Goal: Find contact information: Find contact information

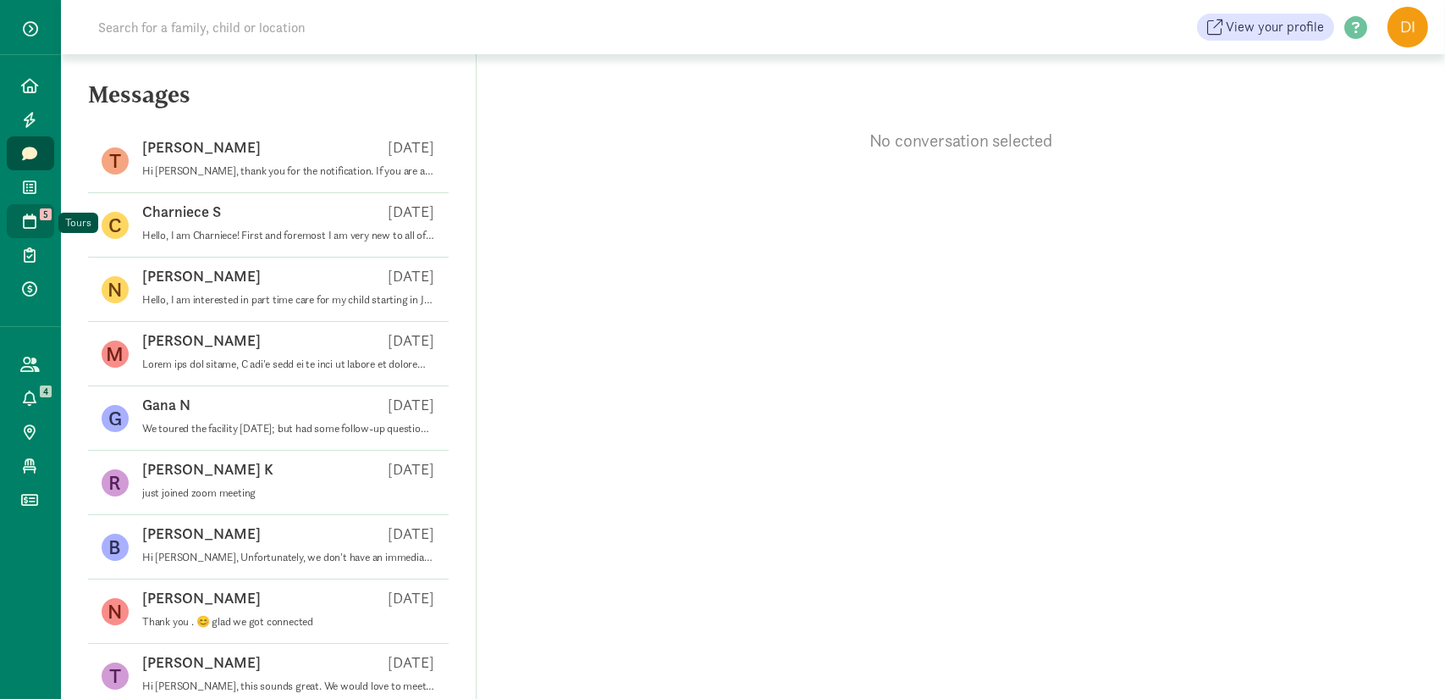
click at [19, 234] on link "Tours 5" at bounding box center [30, 221] width 47 height 34
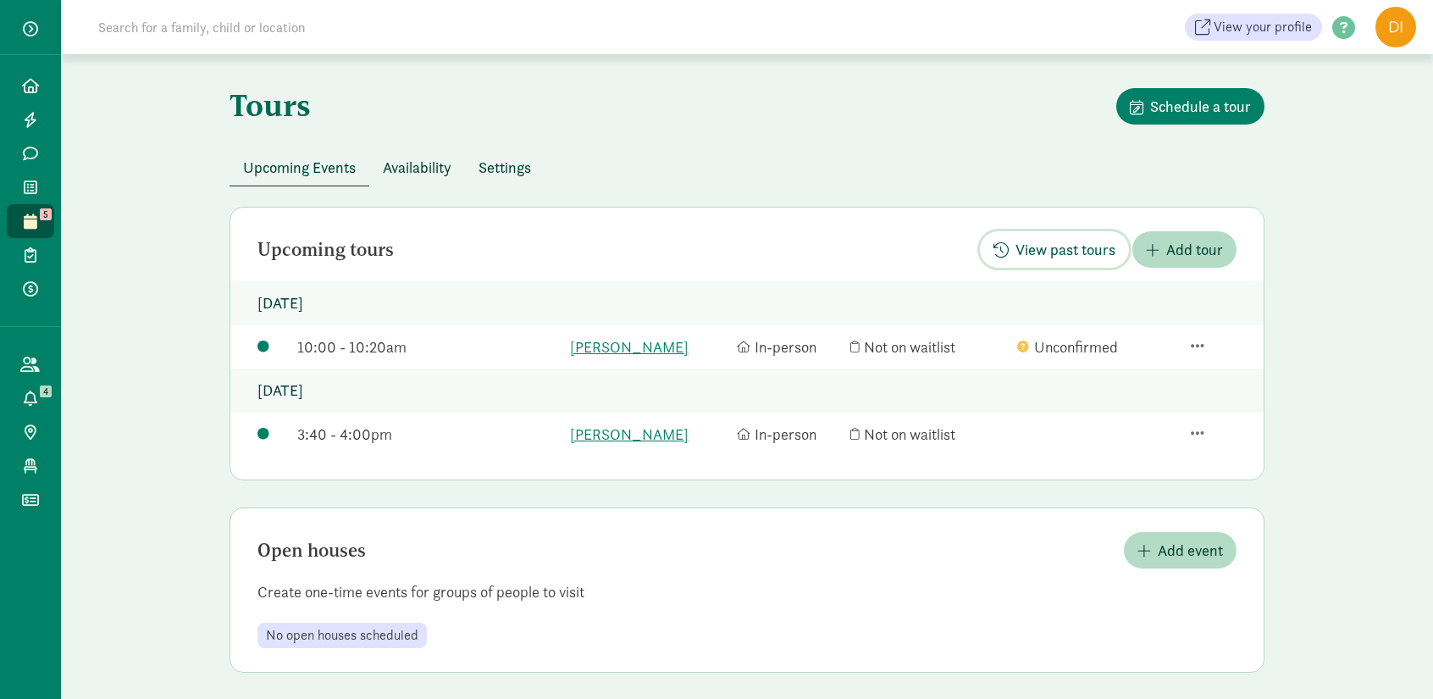
click at [1086, 258] on span "View past tours" at bounding box center [1065, 249] width 100 height 23
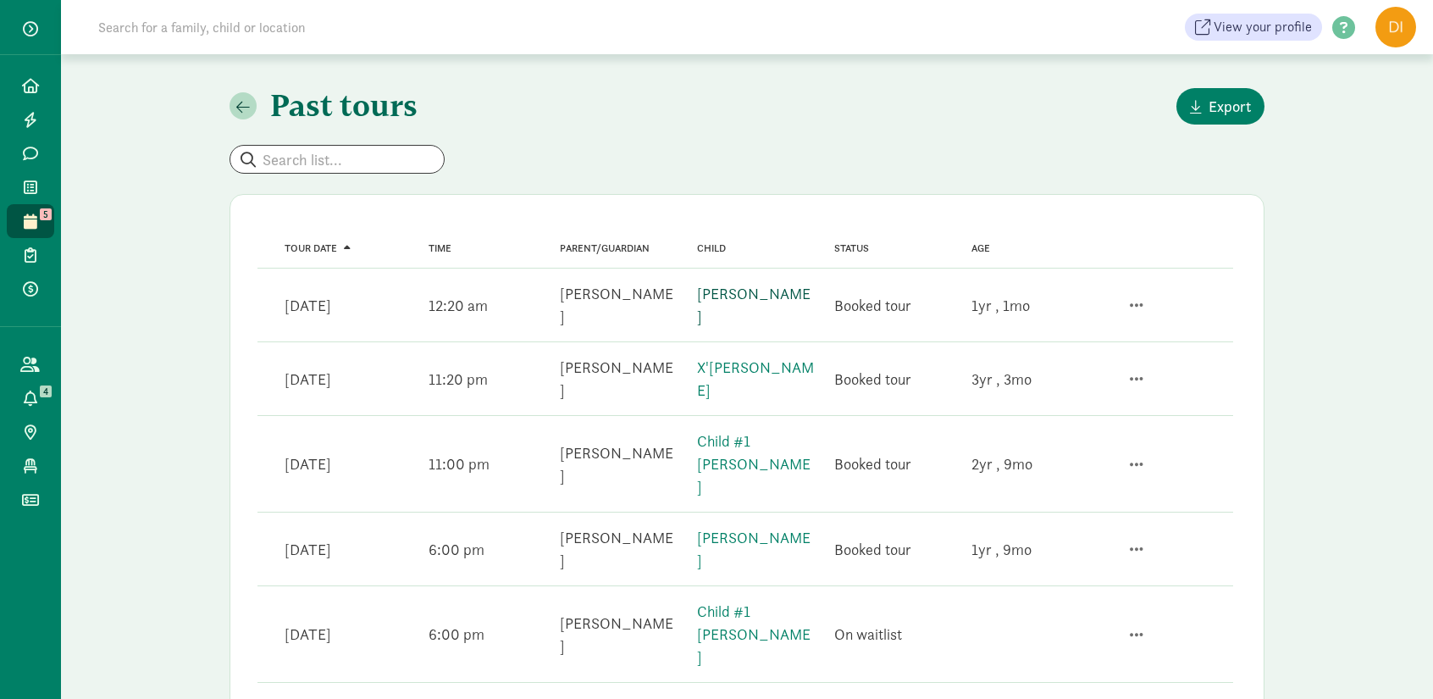
click at [742, 301] on link "[PERSON_NAME]" at bounding box center [753, 305] width 113 height 42
click at [723, 431] on link "Child #1 [PERSON_NAME]" at bounding box center [753, 463] width 113 height 65
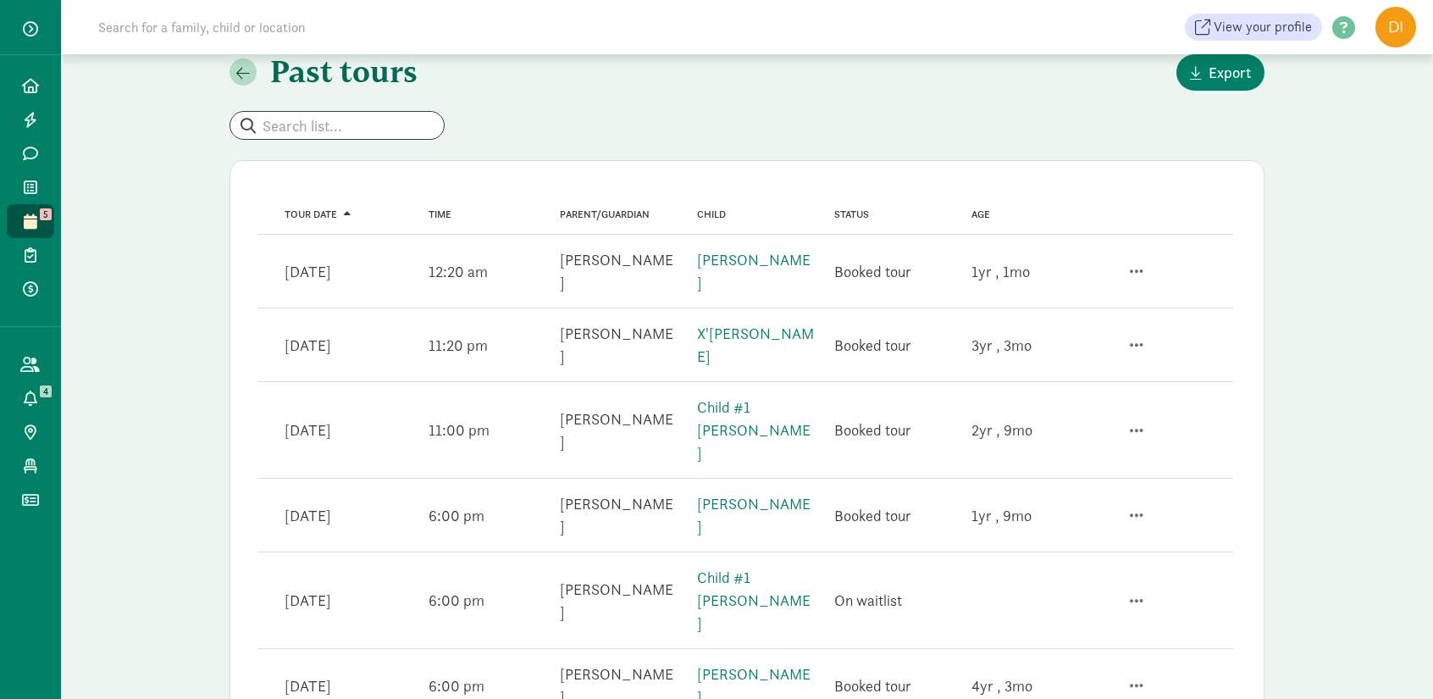
scroll to position [34, 0]
click at [240, 77] on span "button" at bounding box center [243, 72] width 14 height 15
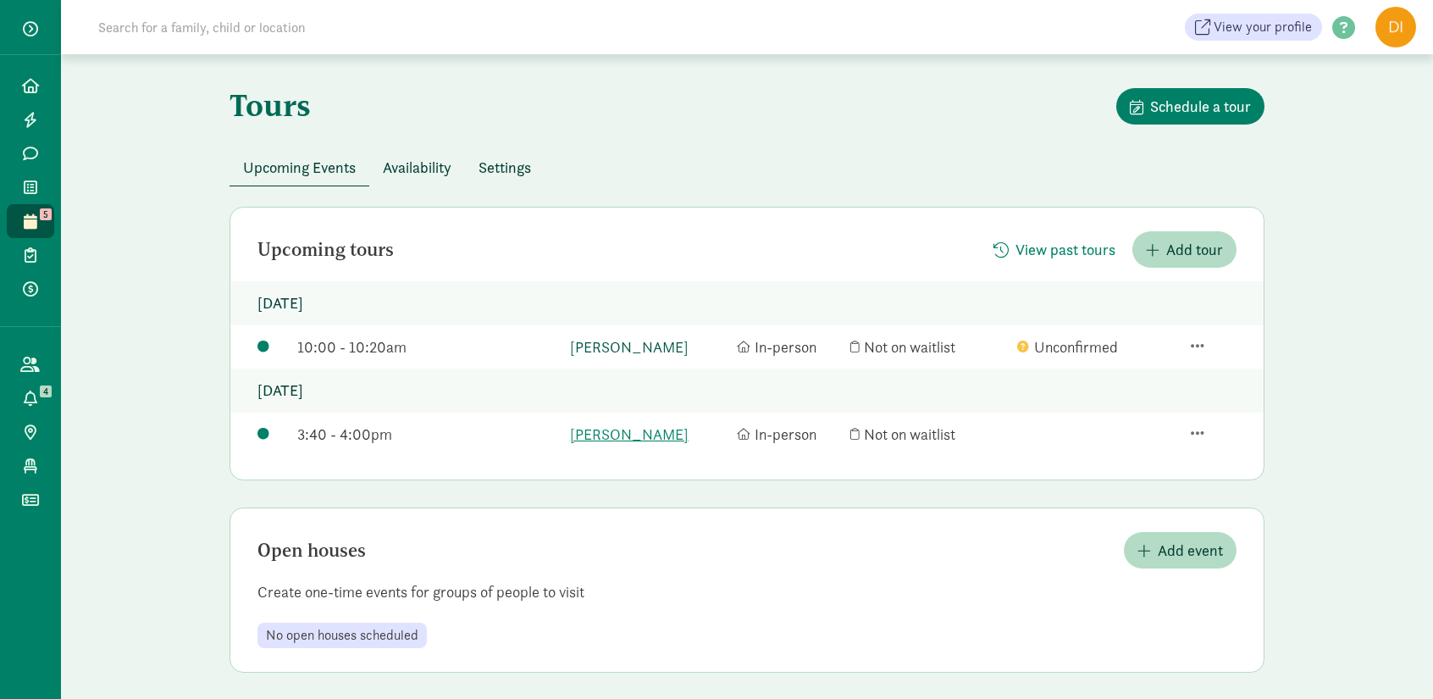
click at [637, 354] on link "[PERSON_NAME]" at bounding box center [649, 346] width 158 height 23
click at [1039, 249] on span "View past tours" at bounding box center [1065, 249] width 100 height 23
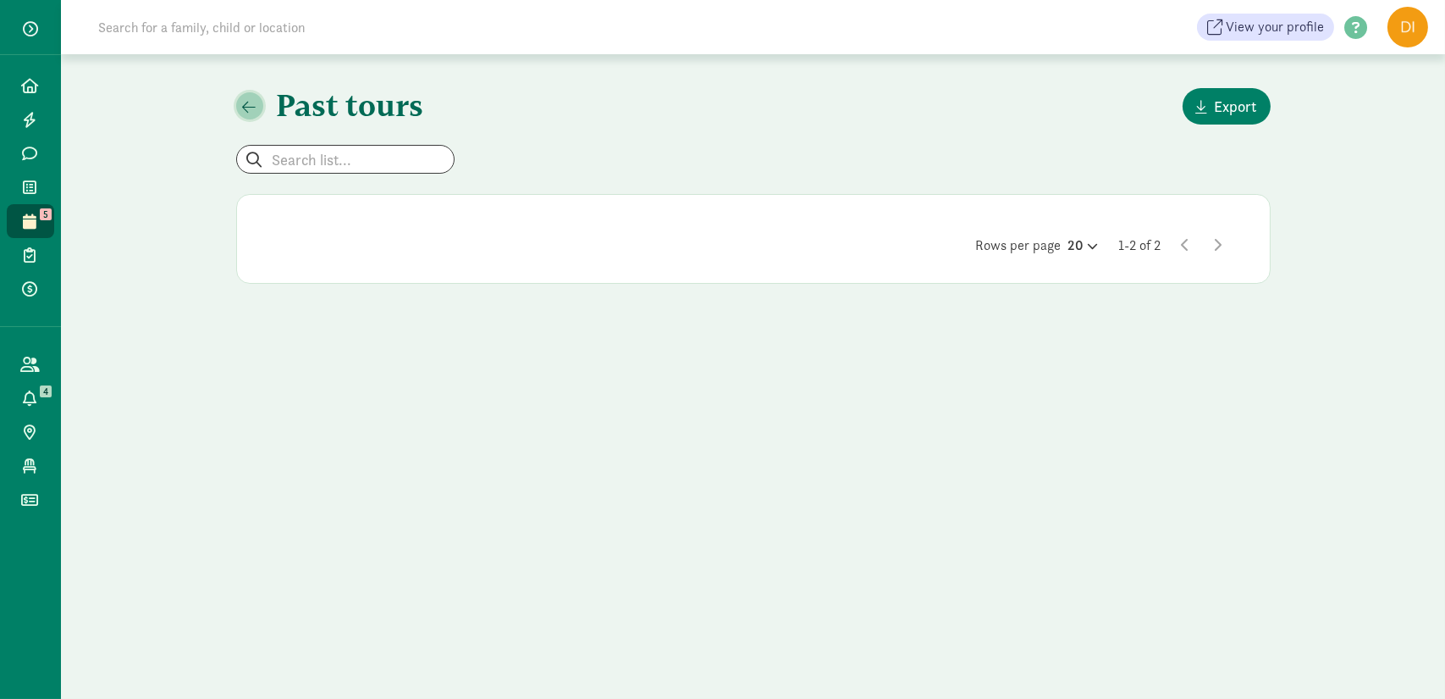
click at [257, 102] on button "button" at bounding box center [249, 105] width 27 height 27
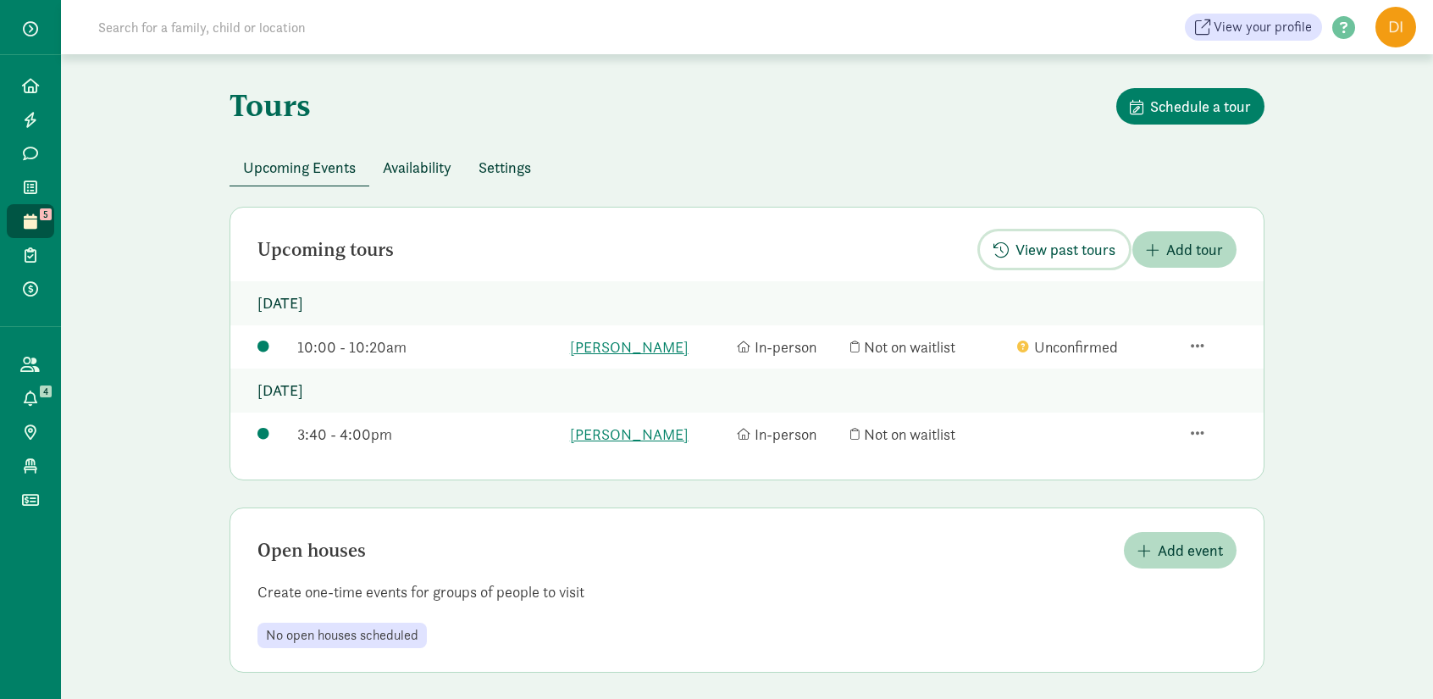
click at [1073, 248] on span "View past tours" at bounding box center [1065, 249] width 100 height 23
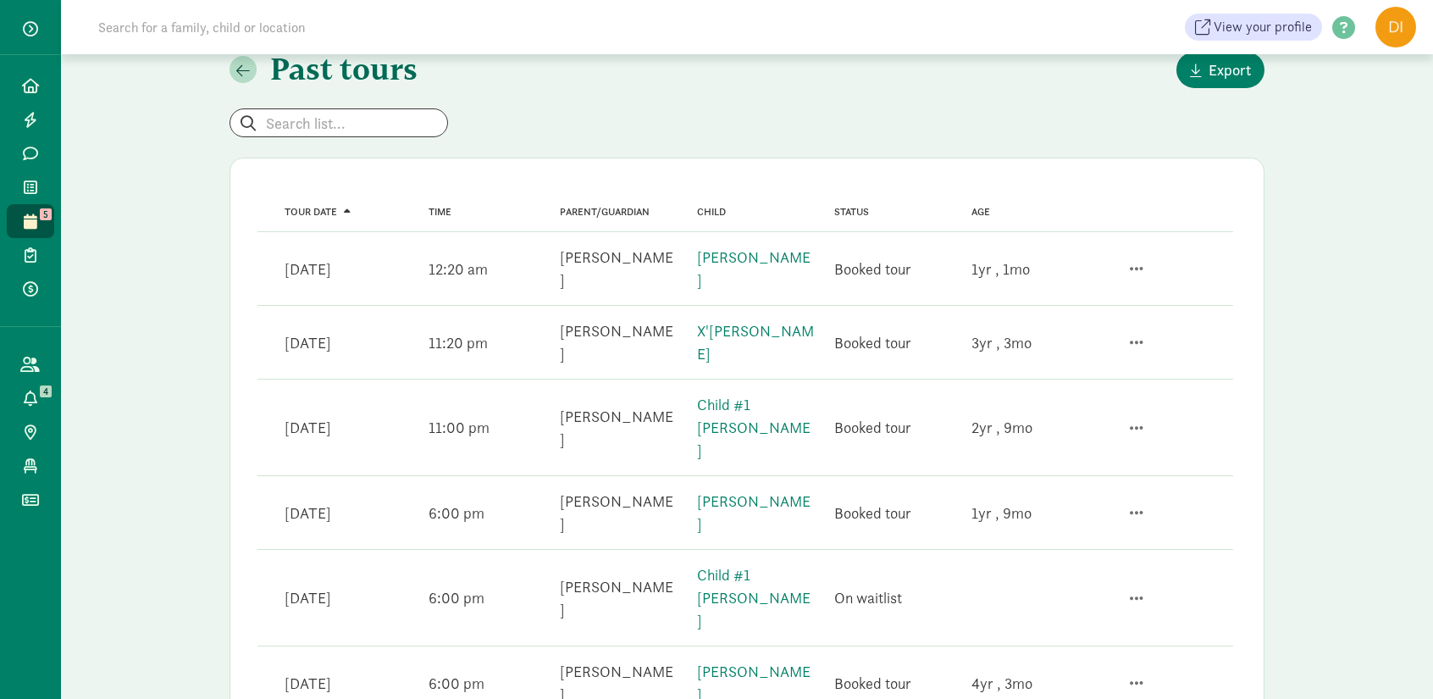
scroll to position [37, 0]
click at [760, 401] on div "Child #1 Mixdorf" at bounding box center [755, 426] width 117 height 69
click at [737, 394] on link "Child #1 Mixdorf" at bounding box center [753, 426] width 113 height 65
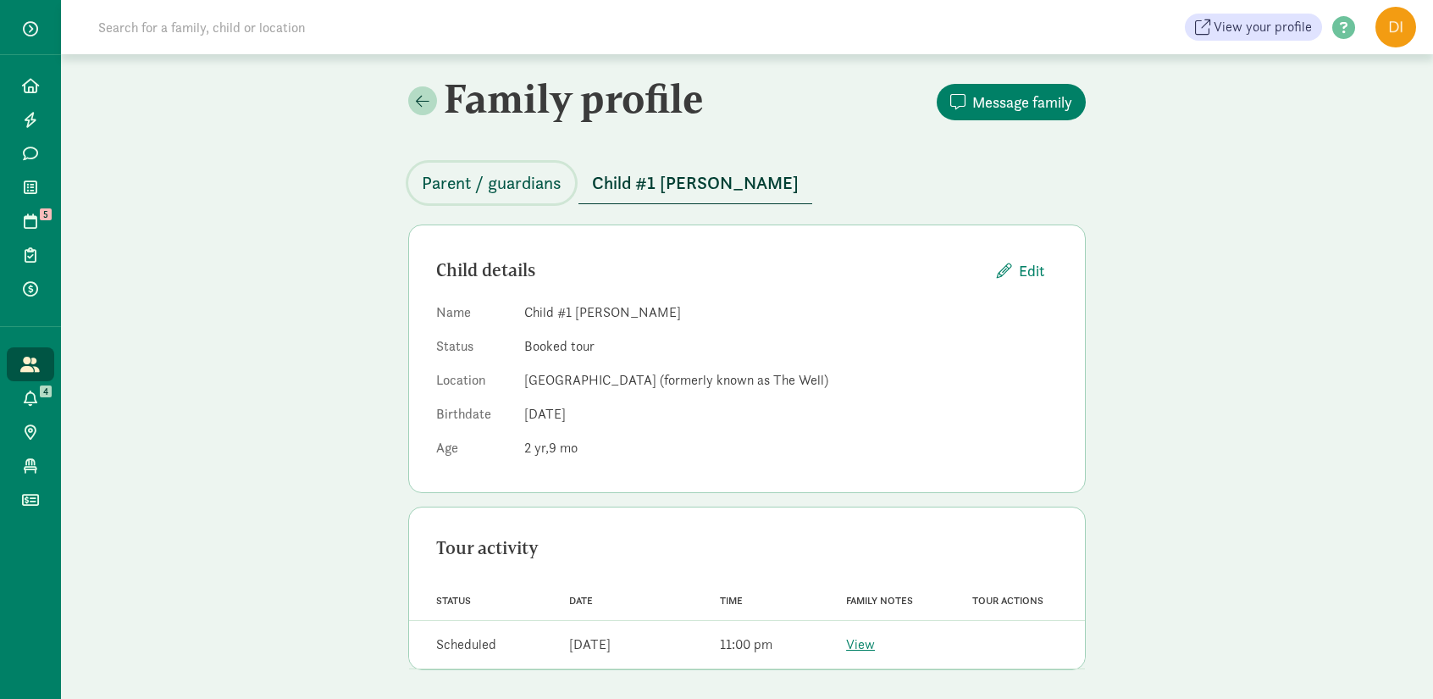
click at [509, 178] on span "Parent / guardians" at bounding box center [492, 182] width 140 height 27
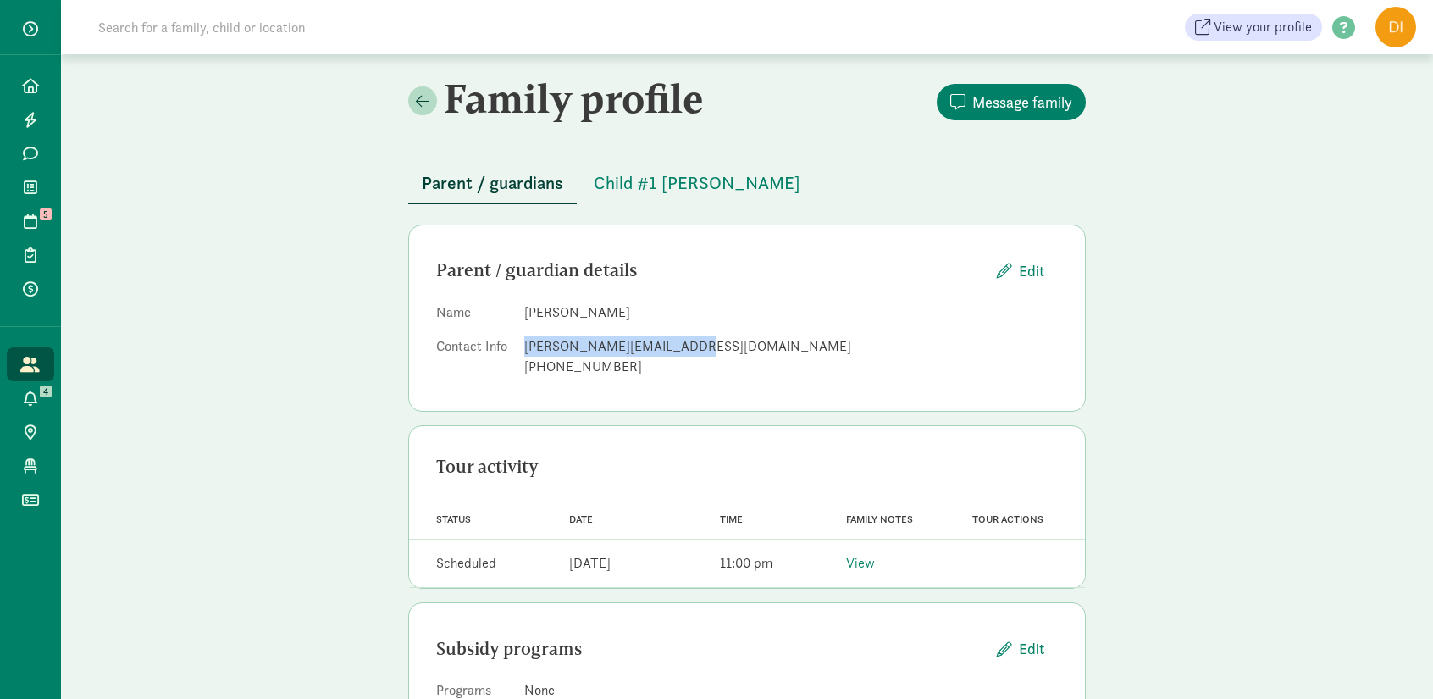
drag, startPoint x: 689, startPoint y: 345, endPoint x: 522, endPoint y: 351, distance: 167.8
click at [522, 351] on dl "Name Catherine Zhang Contact Info catherine.zhng@gmail.com 319-331-3830" at bounding box center [747, 342] width 622 height 81
copy div "catherine.zhng@gmail.com"
click at [424, 102] on span at bounding box center [423, 100] width 14 height 15
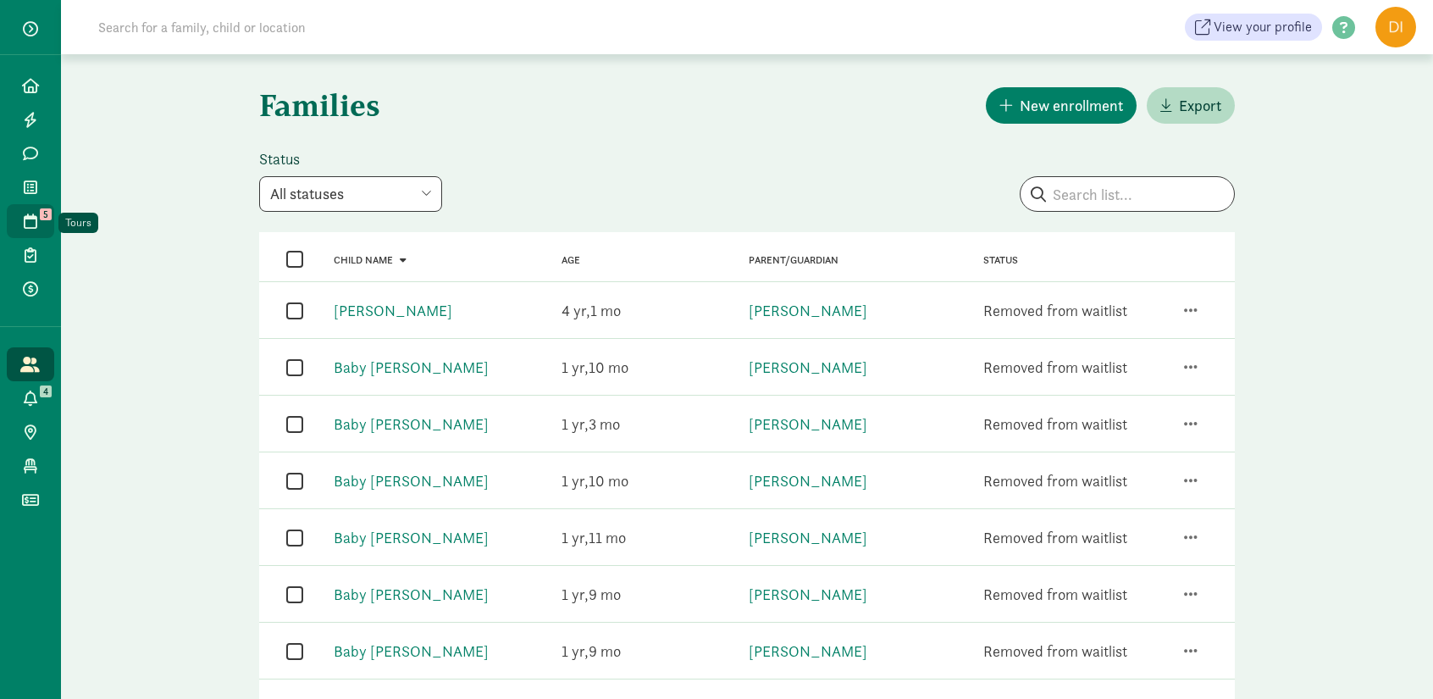
click at [32, 221] on icon at bounding box center [31, 220] width 14 height 15
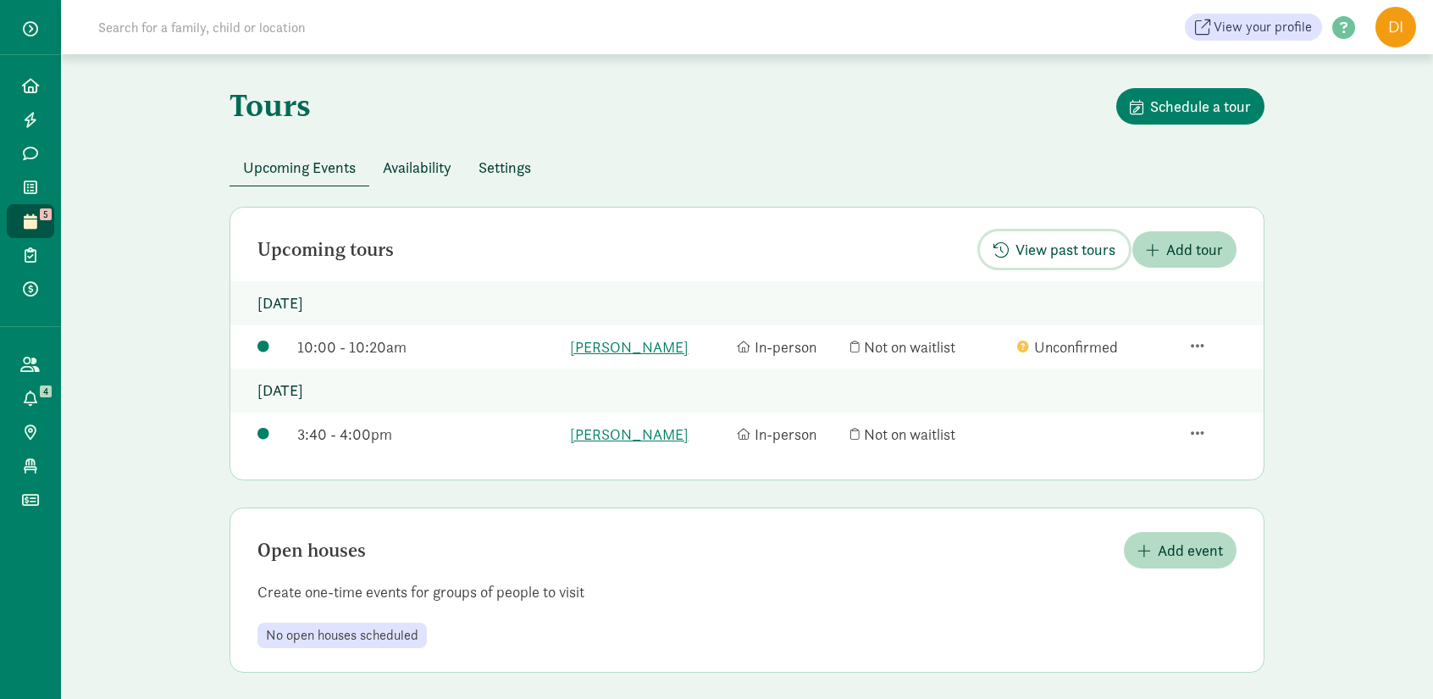
click at [1049, 261] on button "View past tours" at bounding box center [1054, 249] width 149 height 36
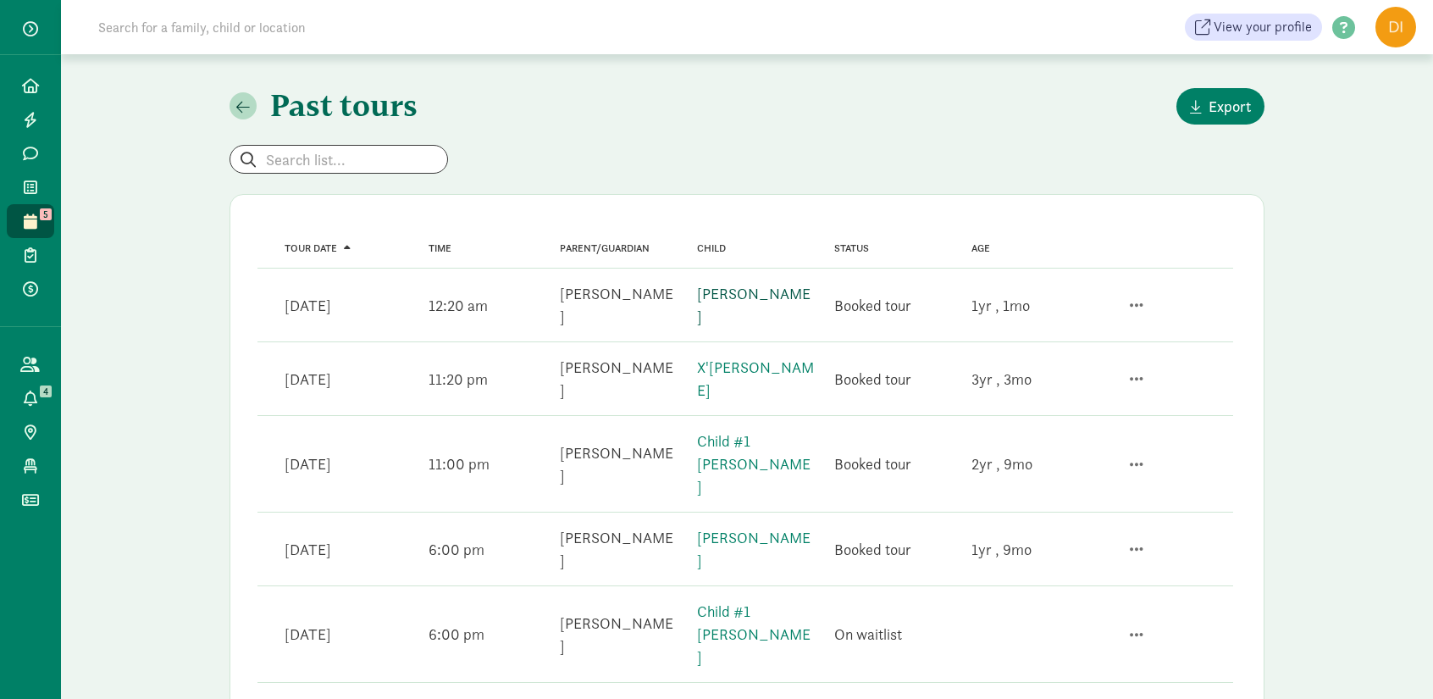
click at [721, 298] on link "[PERSON_NAME]" at bounding box center [753, 305] width 113 height 42
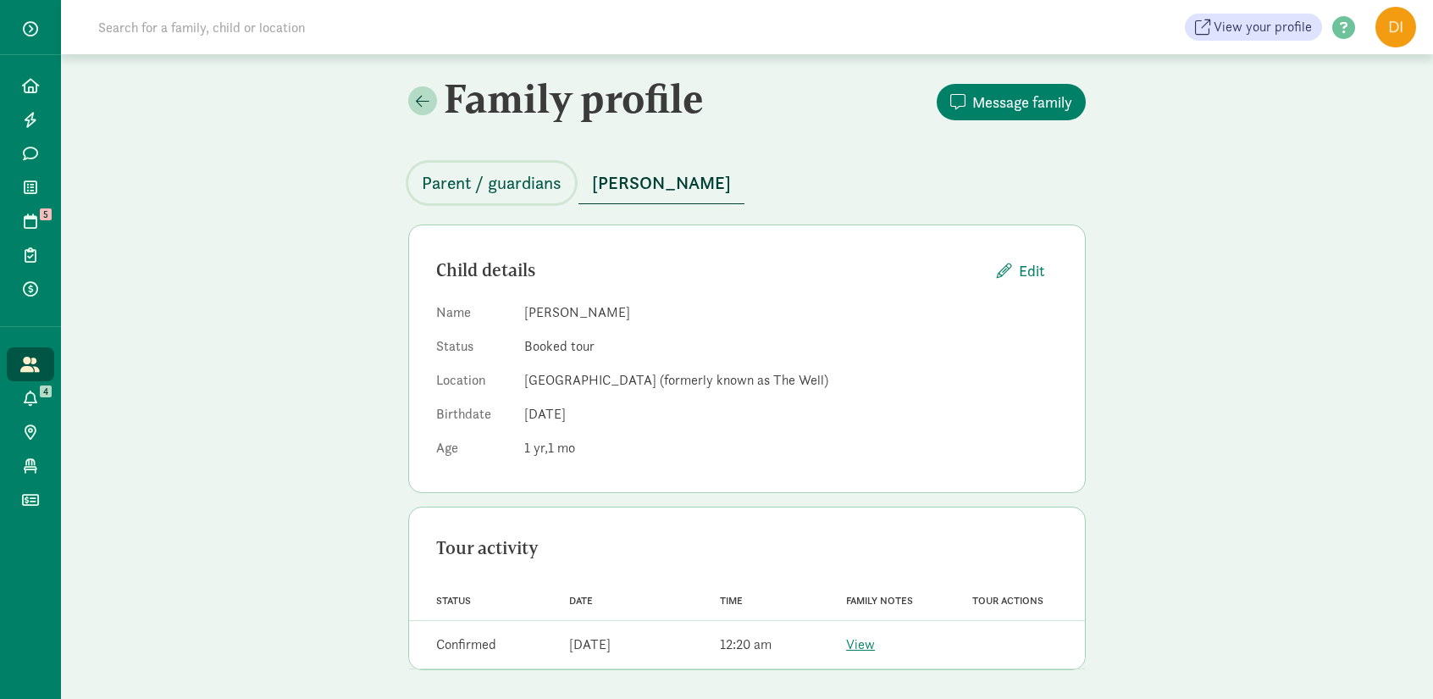
click at [536, 185] on span "Parent / guardians" at bounding box center [492, 182] width 140 height 27
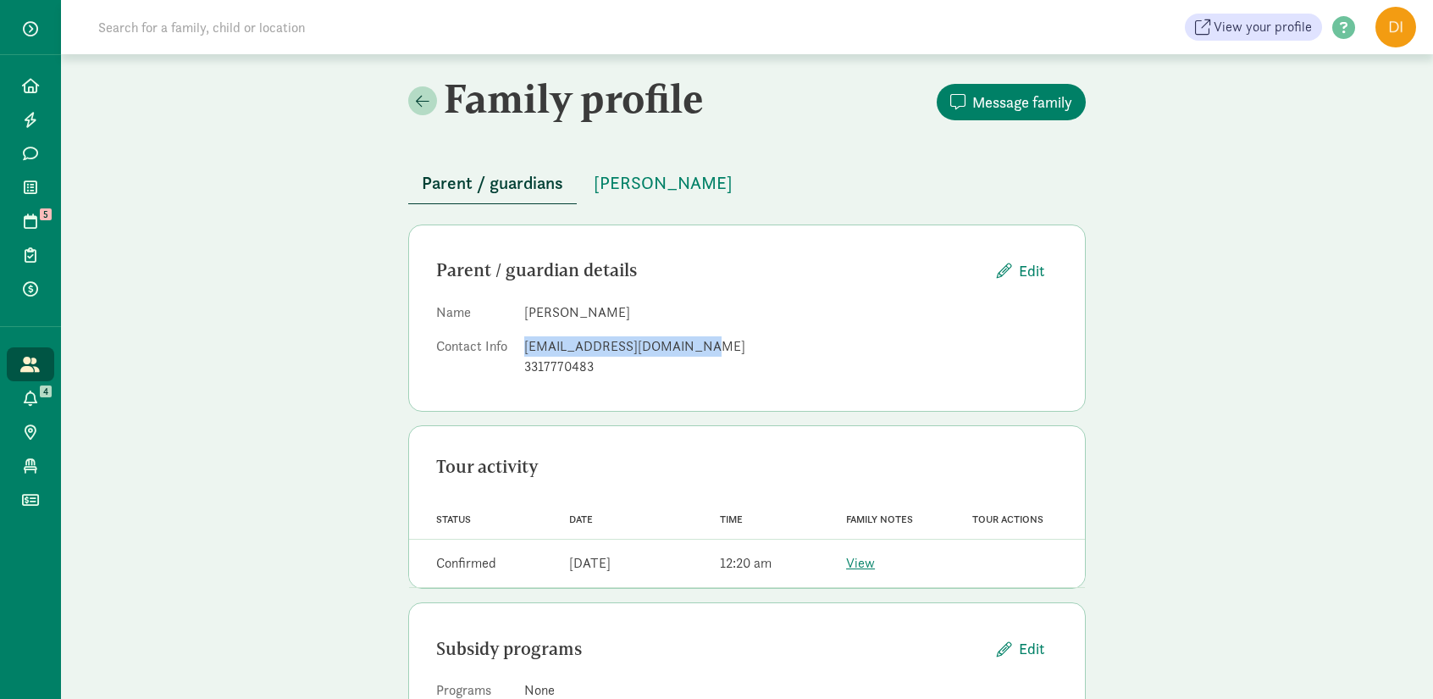
drag, startPoint x: 704, startPoint y: 348, endPoint x: 522, endPoint y: 344, distance: 182.1
click at [522, 344] on dl "Name [PERSON_NAME] Contact Info [EMAIL_ADDRESS][DOMAIN_NAME] 3317770483" at bounding box center [747, 342] width 622 height 81
copy div "[EMAIL_ADDRESS][DOMAIN_NAME]"
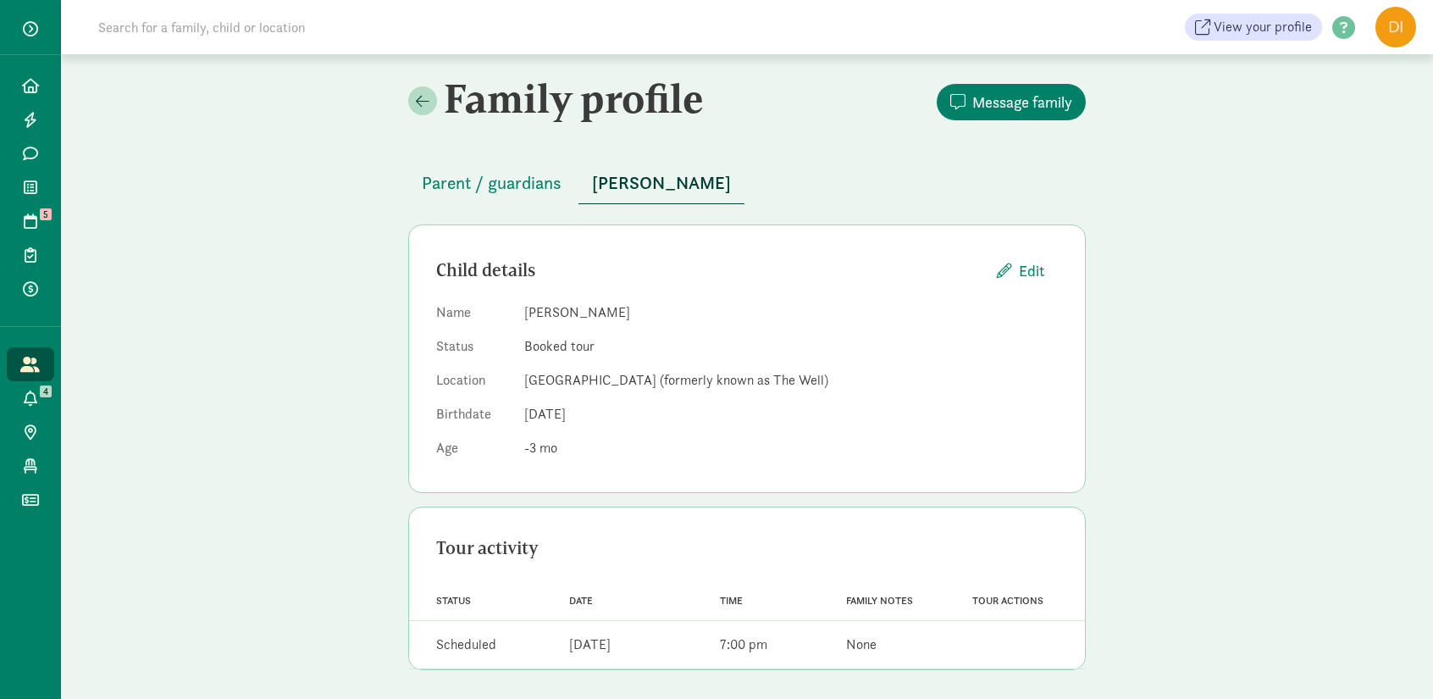
scroll to position [4, 0]
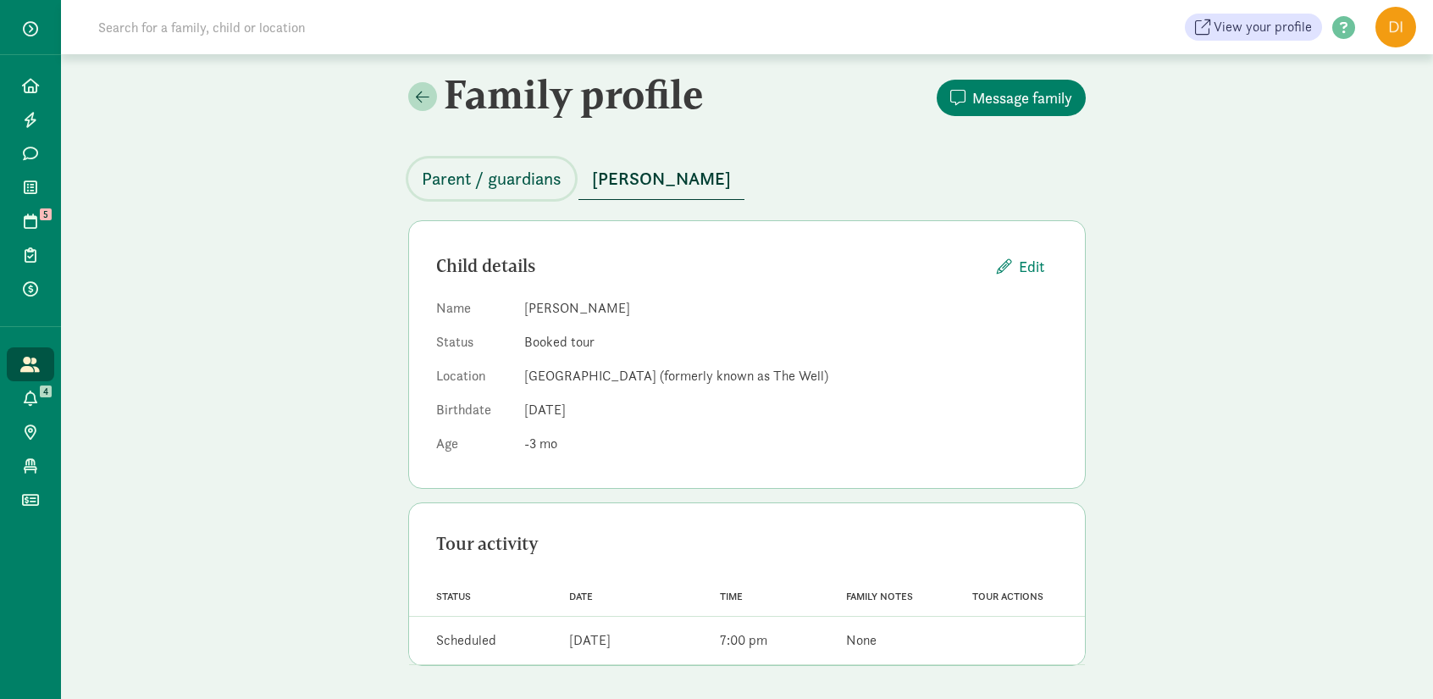
click at [498, 170] on span "Parent / guardians" at bounding box center [492, 178] width 140 height 27
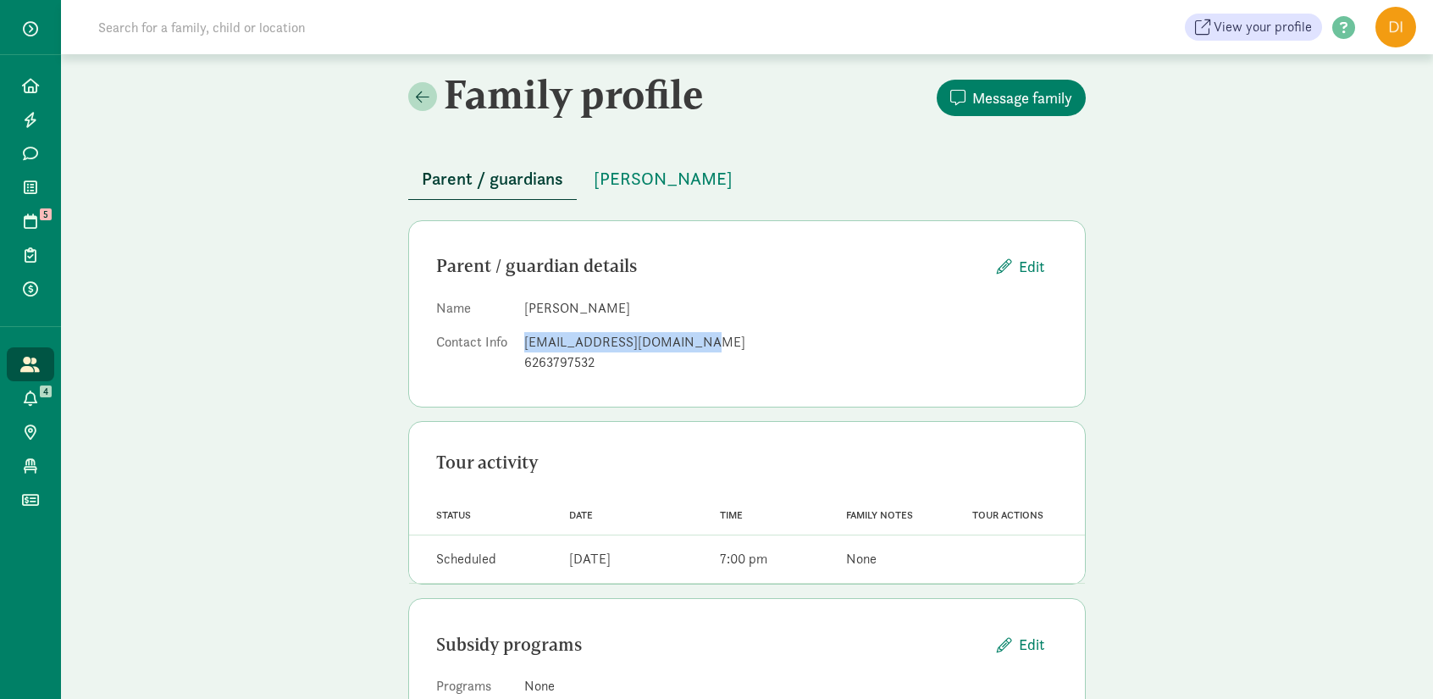
drag, startPoint x: 700, startPoint y: 338, endPoint x: 524, endPoint y: 351, distance: 176.6
click at [524, 351] on div "[EMAIL_ADDRESS][DOMAIN_NAME]" at bounding box center [790, 342] width 533 height 20
copy div "dot.silverman10@gmail.com"
click at [26, 221] on icon at bounding box center [31, 220] width 14 height 15
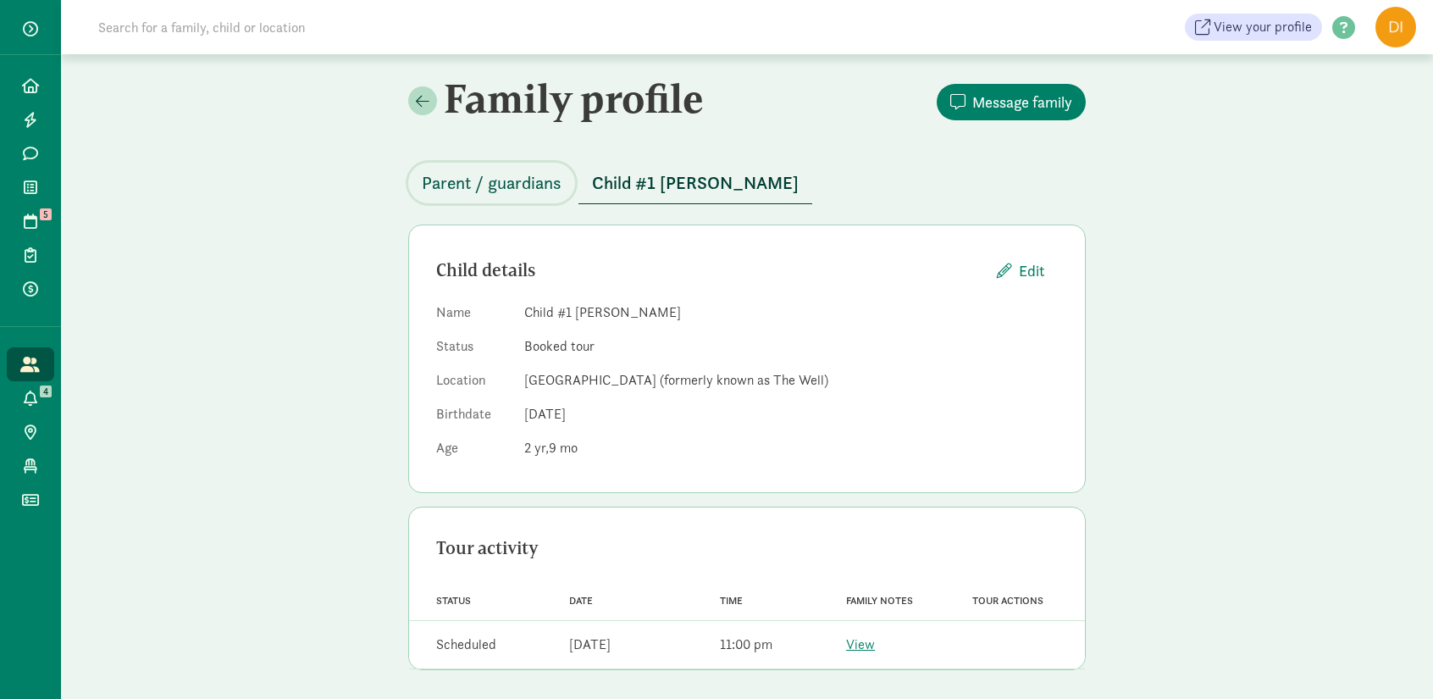
click at [483, 180] on span "Parent / guardians" at bounding box center [492, 182] width 140 height 27
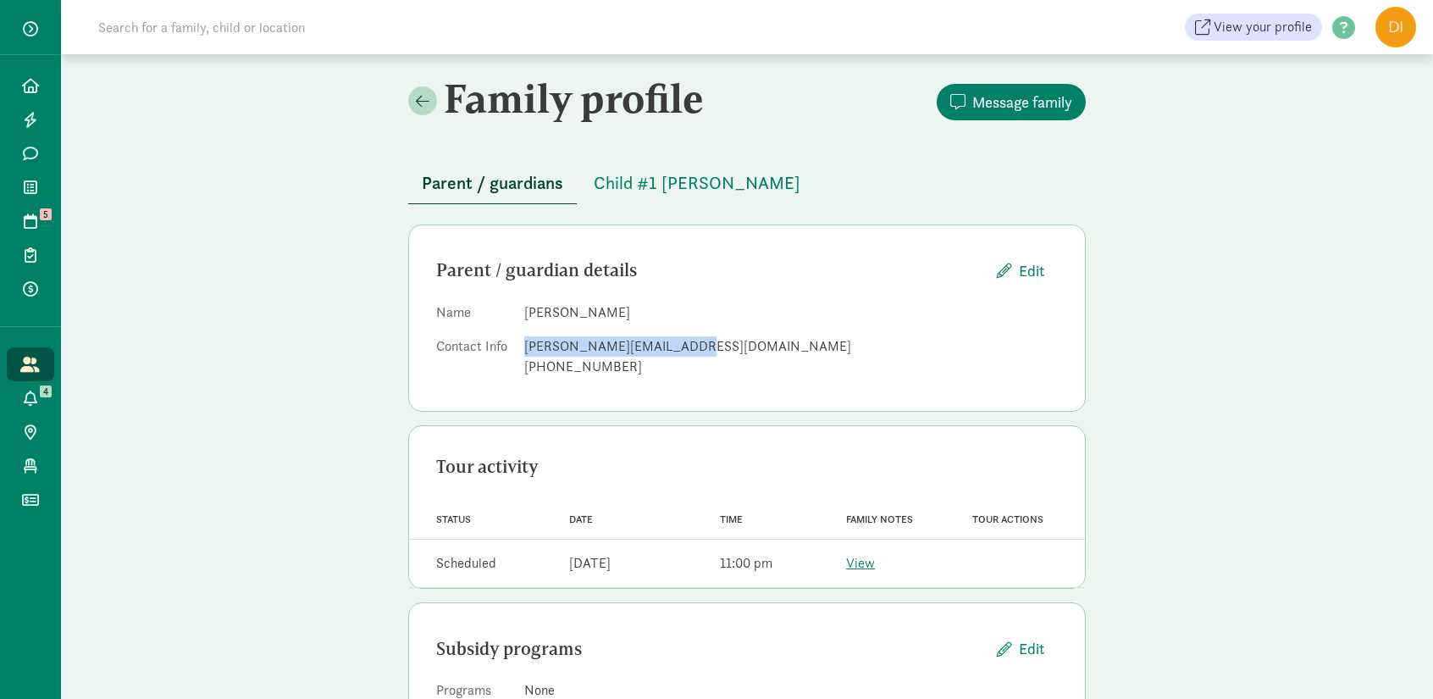
drag, startPoint x: 688, startPoint y: 347, endPoint x: 522, endPoint y: 352, distance: 166.0
click at [522, 352] on dl "Name [PERSON_NAME] Contact Info [PERSON_NAME][EMAIL_ADDRESS][DOMAIN_NAME] [PHON…" at bounding box center [747, 342] width 622 height 81
copy div "[PERSON_NAME][EMAIL_ADDRESS][DOMAIN_NAME]"
click at [25, 218] on icon at bounding box center [31, 220] width 14 height 15
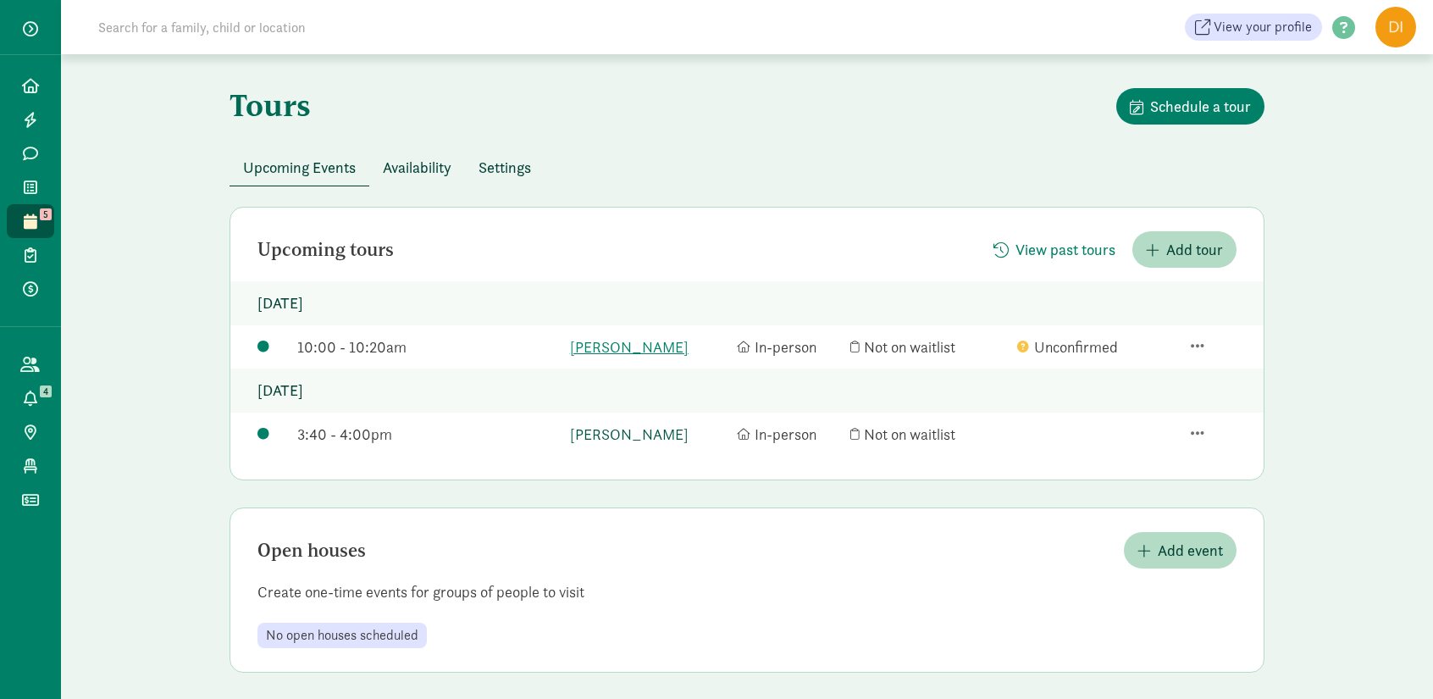
click at [624, 439] on link "[PERSON_NAME]" at bounding box center [649, 434] width 158 height 23
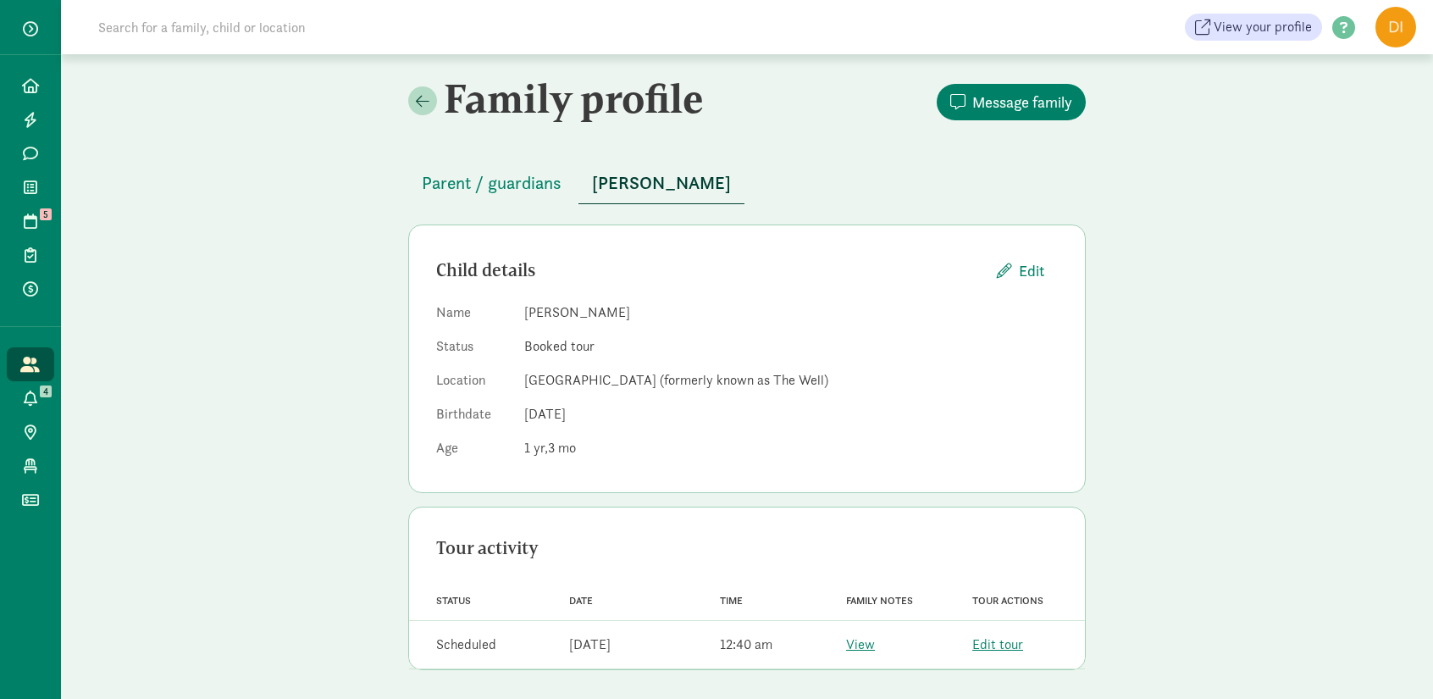
scroll to position [4, 0]
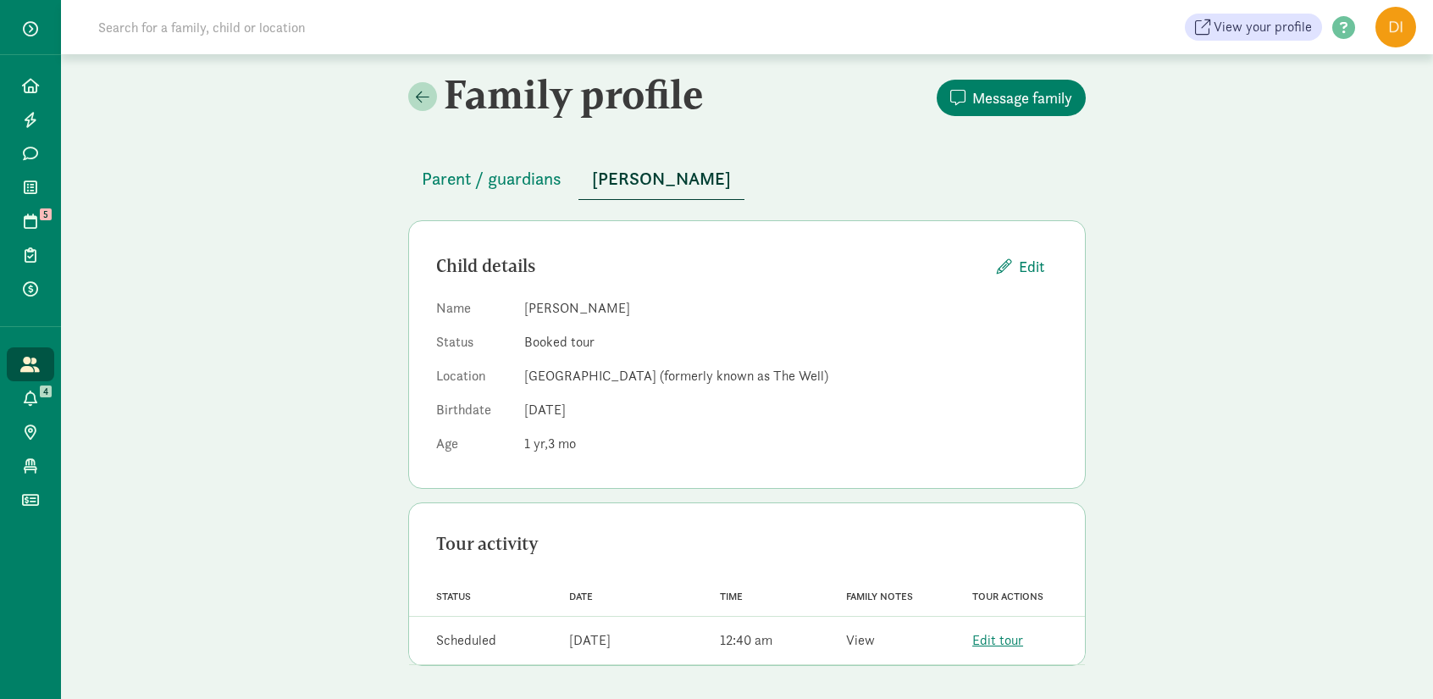
click at [863, 644] on link "View" at bounding box center [860, 640] width 29 height 18
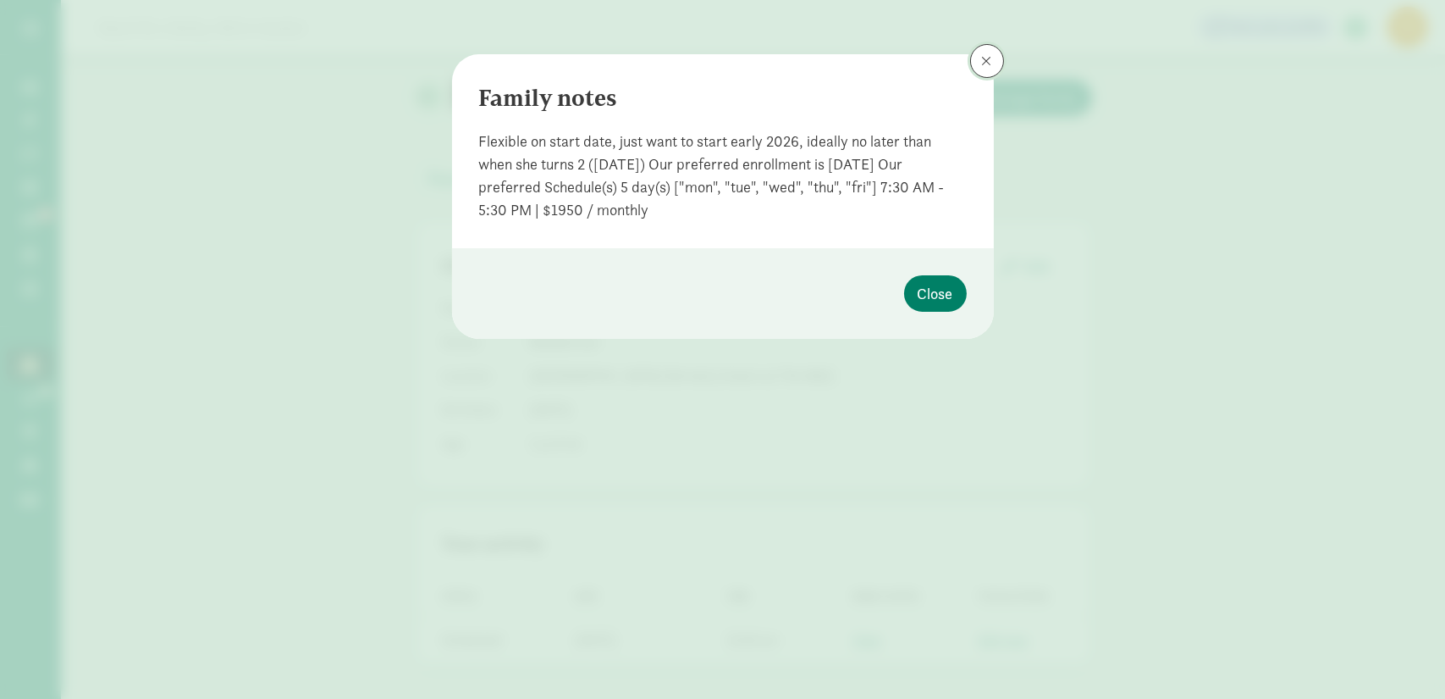
click at [986, 66] on span at bounding box center [987, 61] width 10 height 14
